Goal: Transaction & Acquisition: Purchase product/service

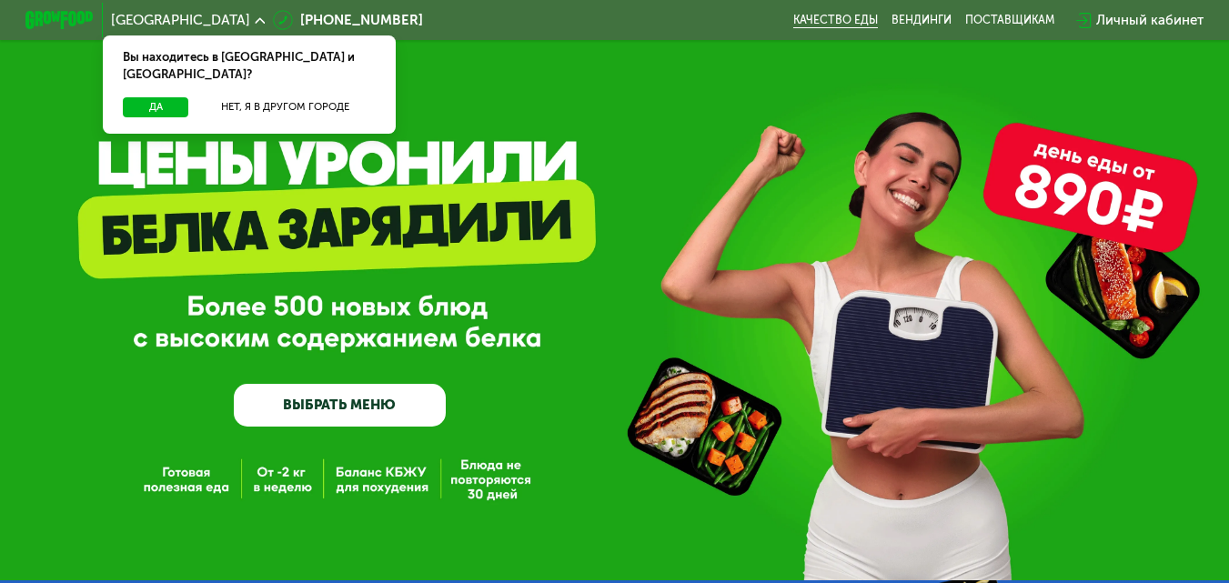
click at [866, 22] on link "Качество еды" at bounding box center [835, 21] width 85 height 14
click at [314, 415] on link "ВЫБРАТЬ МЕНЮ" at bounding box center [340, 405] width 213 height 43
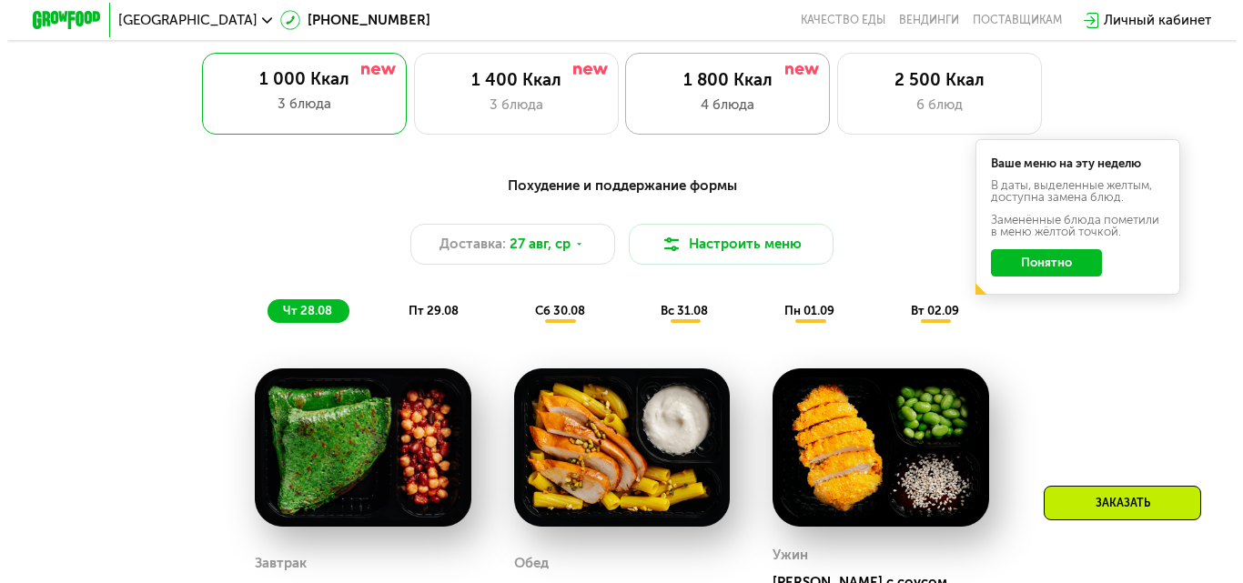
scroll to position [849, 0]
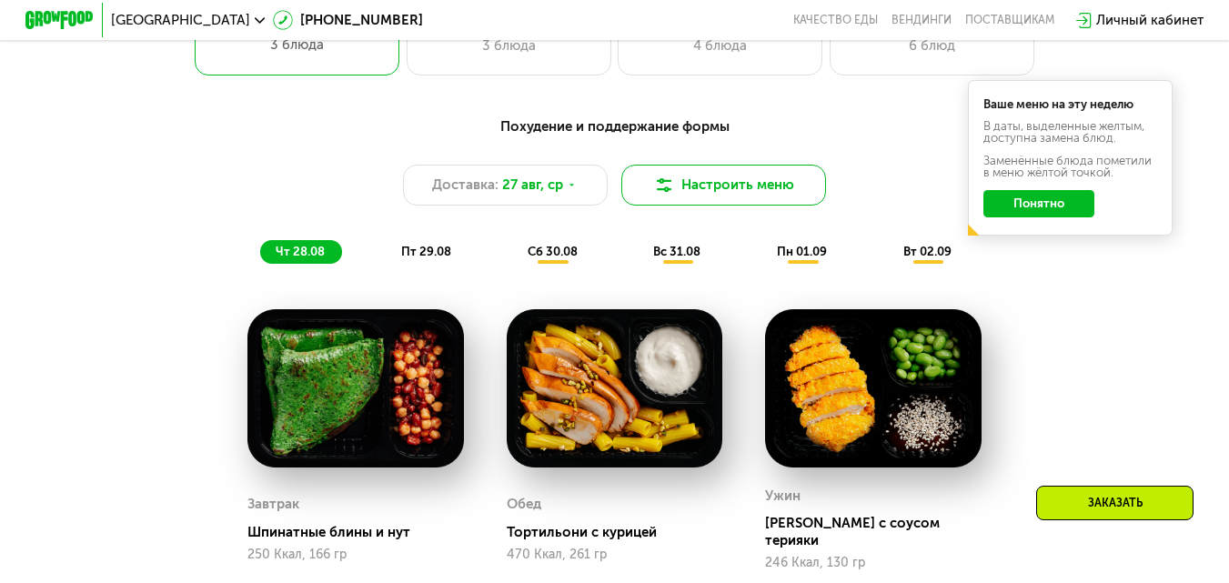
click at [660, 196] on img at bounding box center [664, 185] width 21 height 21
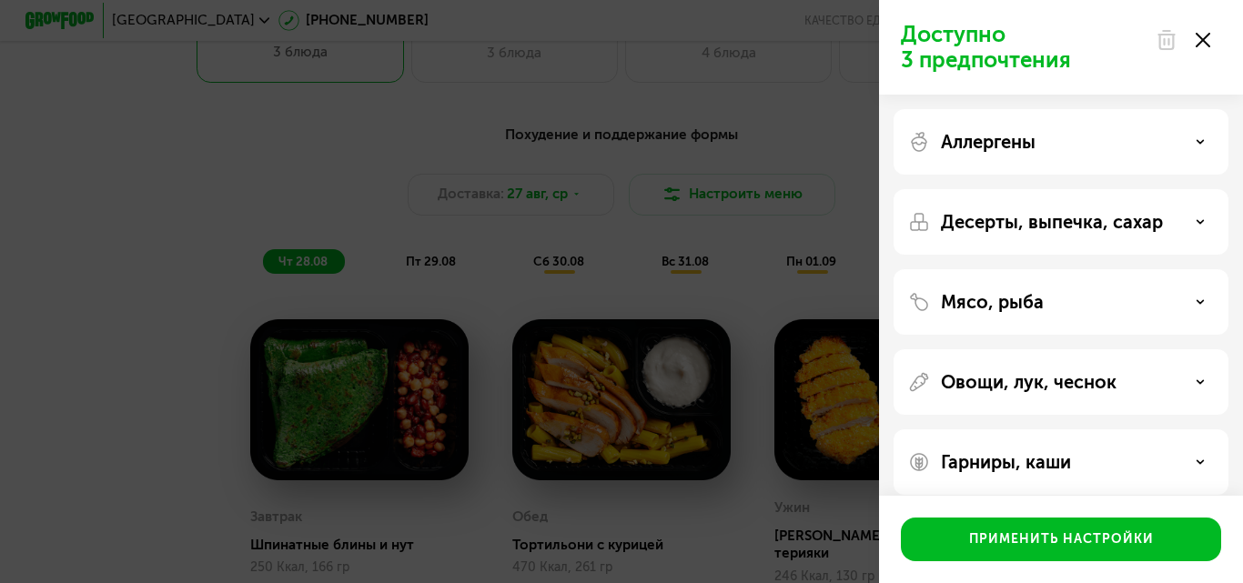
click at [1100, 349] on div "Мясо, рыба" at bounding box center [1060, 382] width 335 height 66
click at [997, 49] on p "Доступно 3 предпочтения" at bounding box center [1023, 47] width 244 height 51
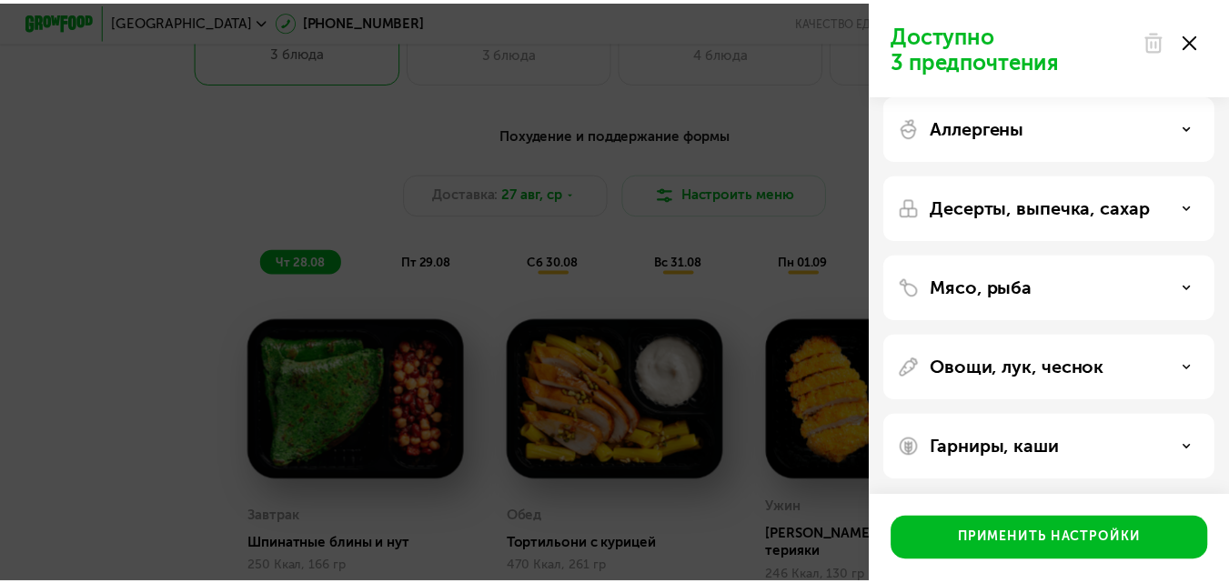
scroll to position [17, 0]
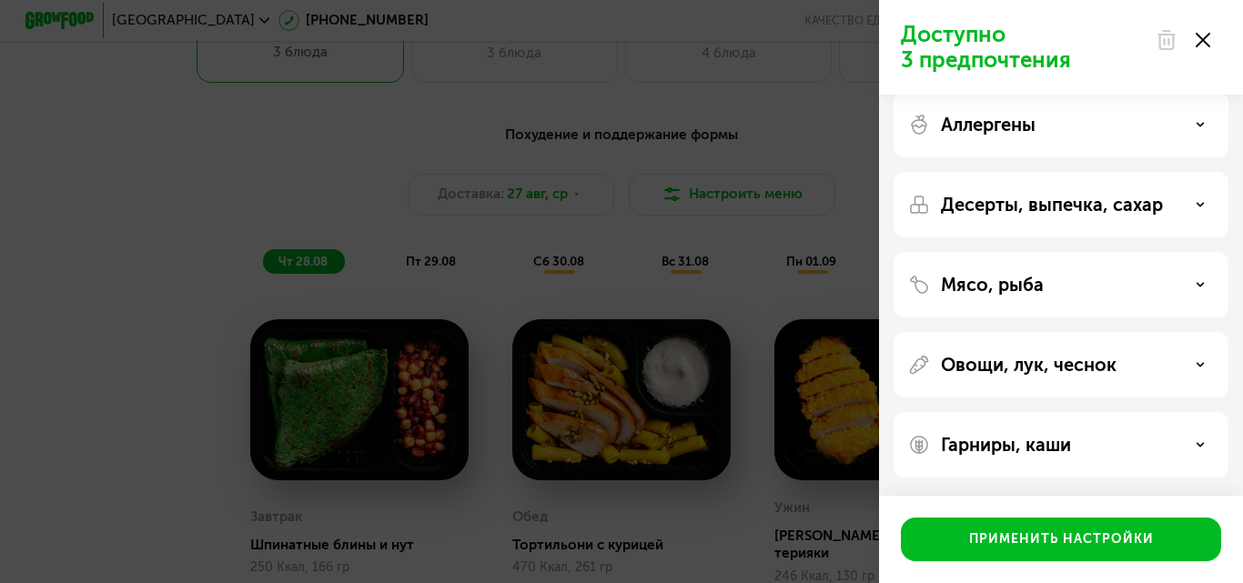
click at [1119, 280] on div "Мясо, рыба" at bounding box center [1061, 285] width 306 height 22
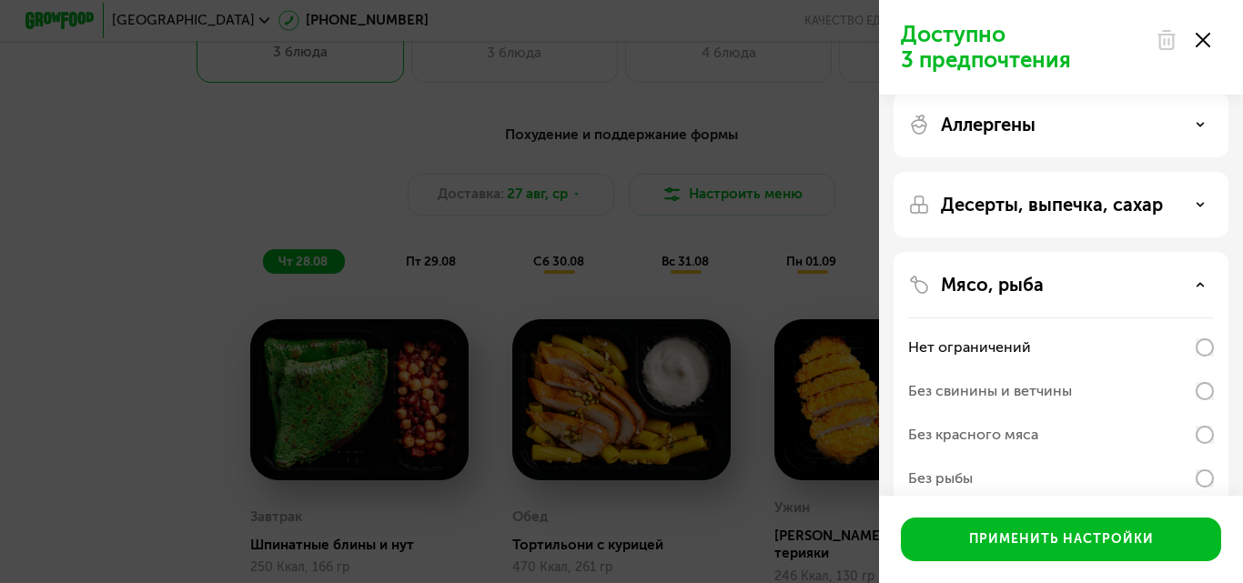
click at [1002, 252] on div "Десерты, выпечка, сахар" at bounding box center [1060, 401] width 335 height 299
click at [893, 176] on div "Аллергены Десерты, выпечка, сахар Мясо, рыба Нет ограничений Без свинины и ветч…" at bounding box center [1061, 401] width 364 height 649
click at [747, 44] on div "Доступно 3 предпочтения Аллергены Десерты, выпечка, сахар Мясо, рыба Нет ограни…" at bounding box center [621, 291] width 1243 height 583
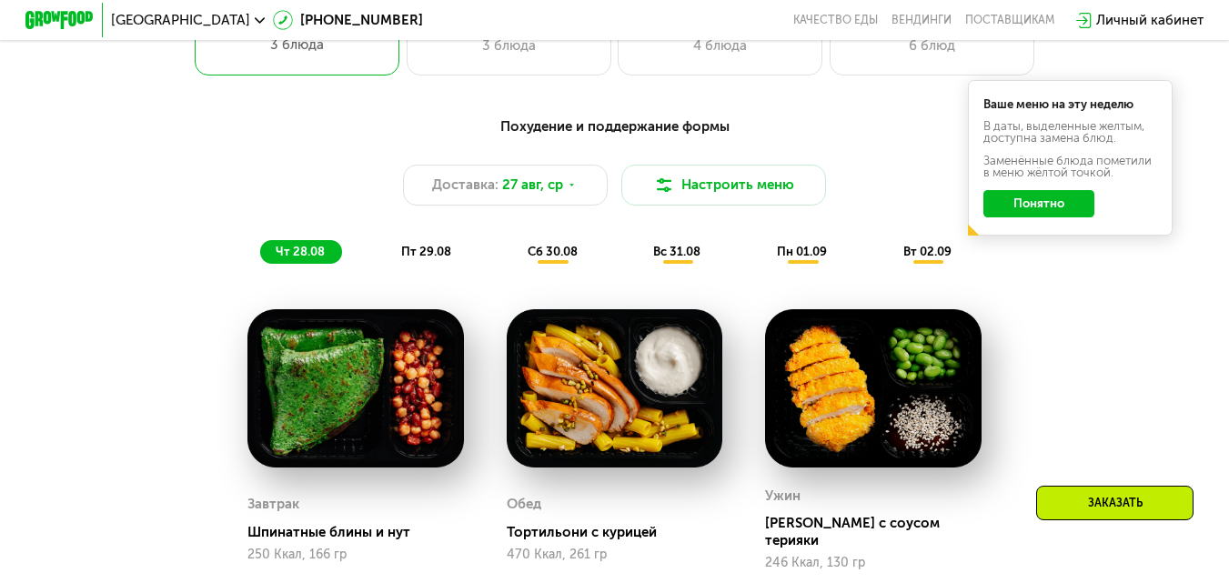
click at [1023, 212] on button "Понятно" at bounding box center [1038, 203] width 111 height 27
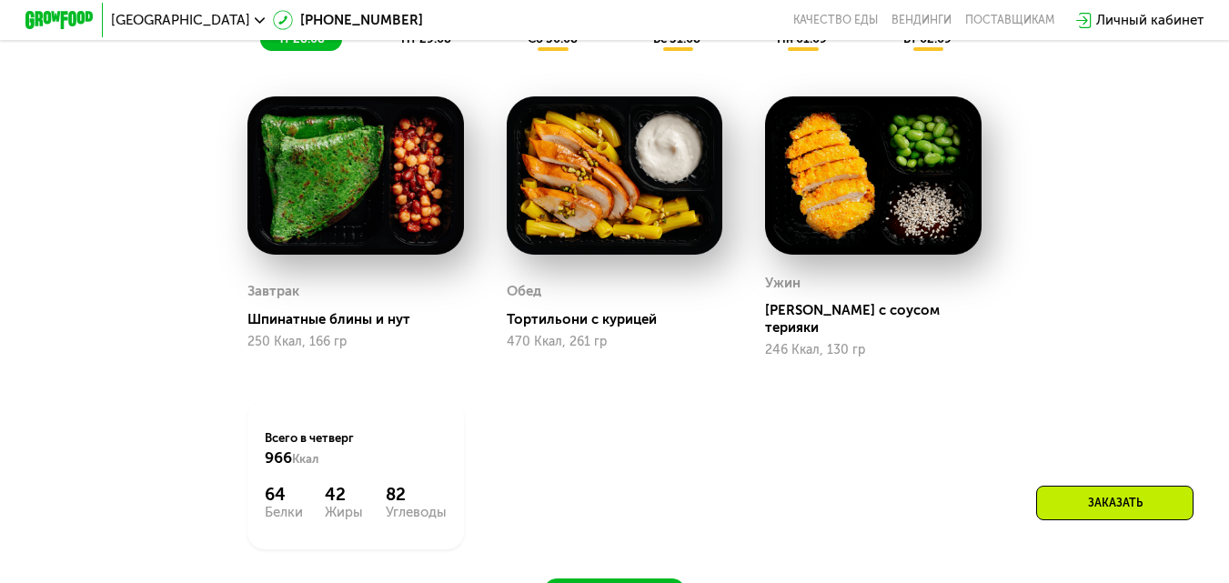
scroll to position [1486, 0]
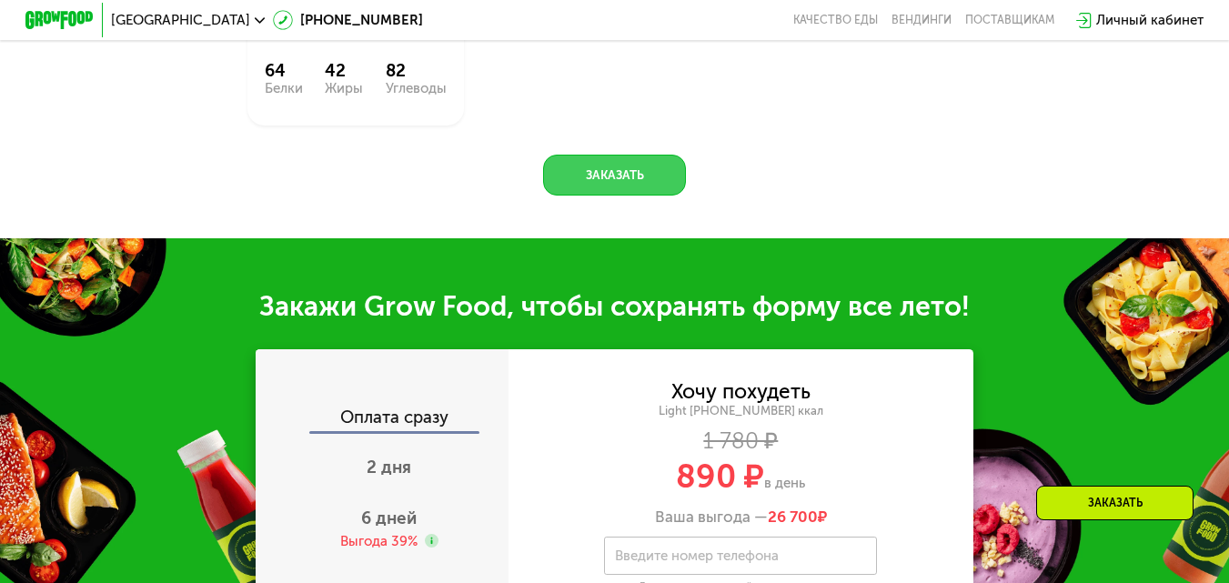
click at [610, 169] on button "Заказать" at bounding box center [614, 175] width 142 height 41
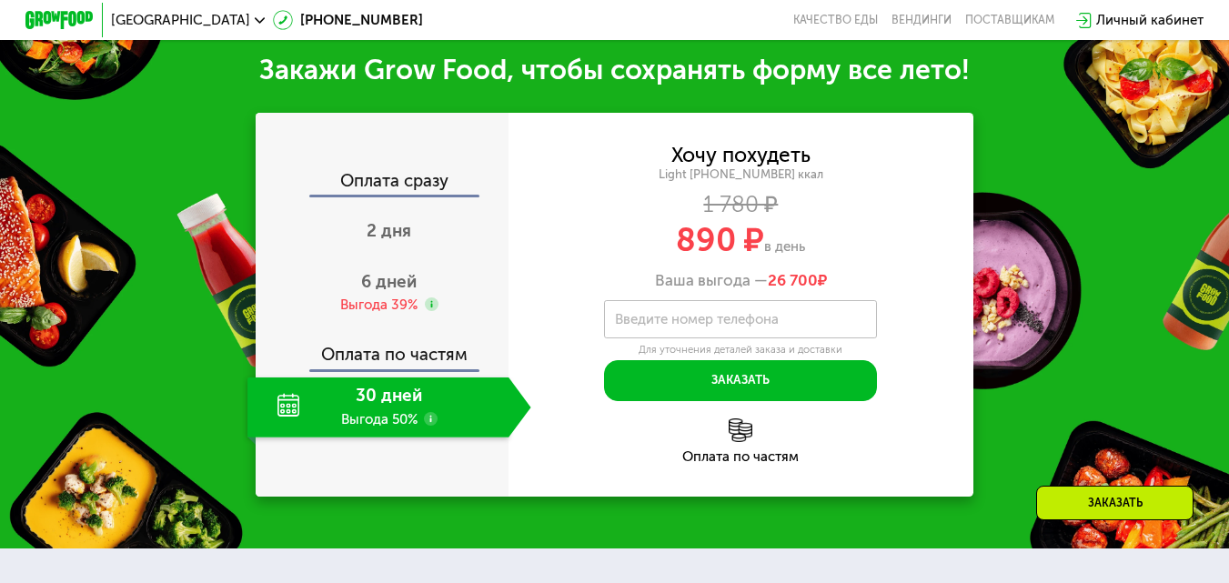
scroll to position [1724, 0]
